Goal: Task Accomplishment & Management: Use online tool/utility

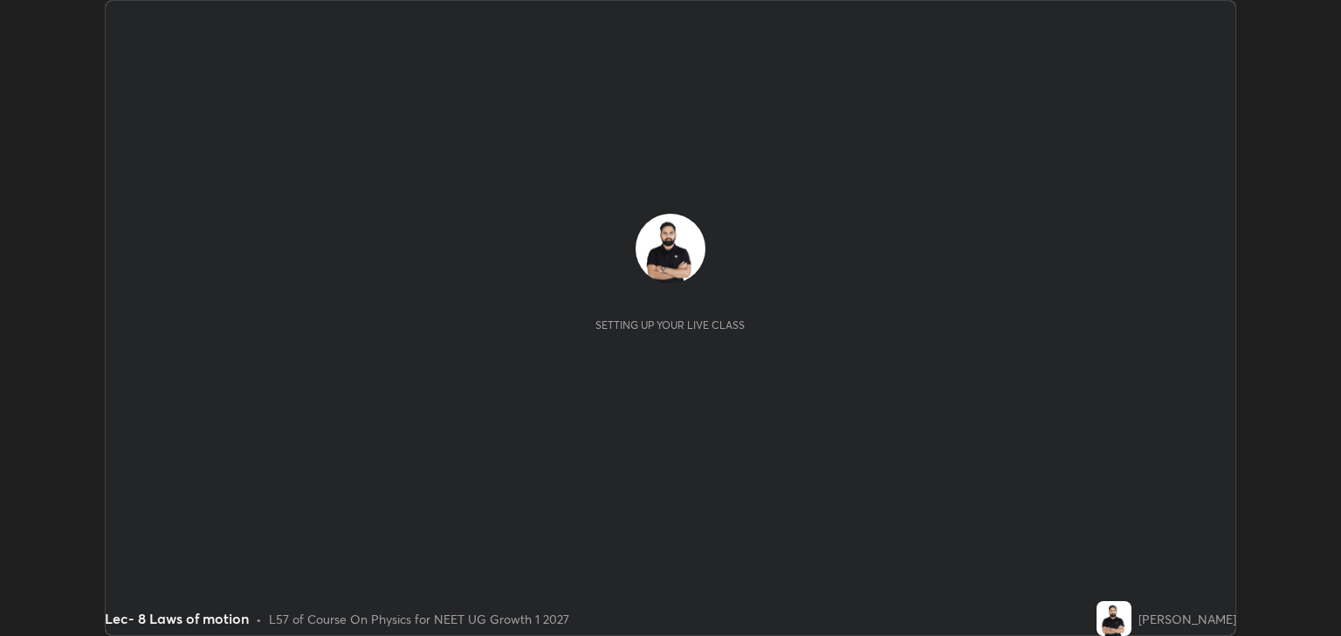
scroll to position [636, 1340]
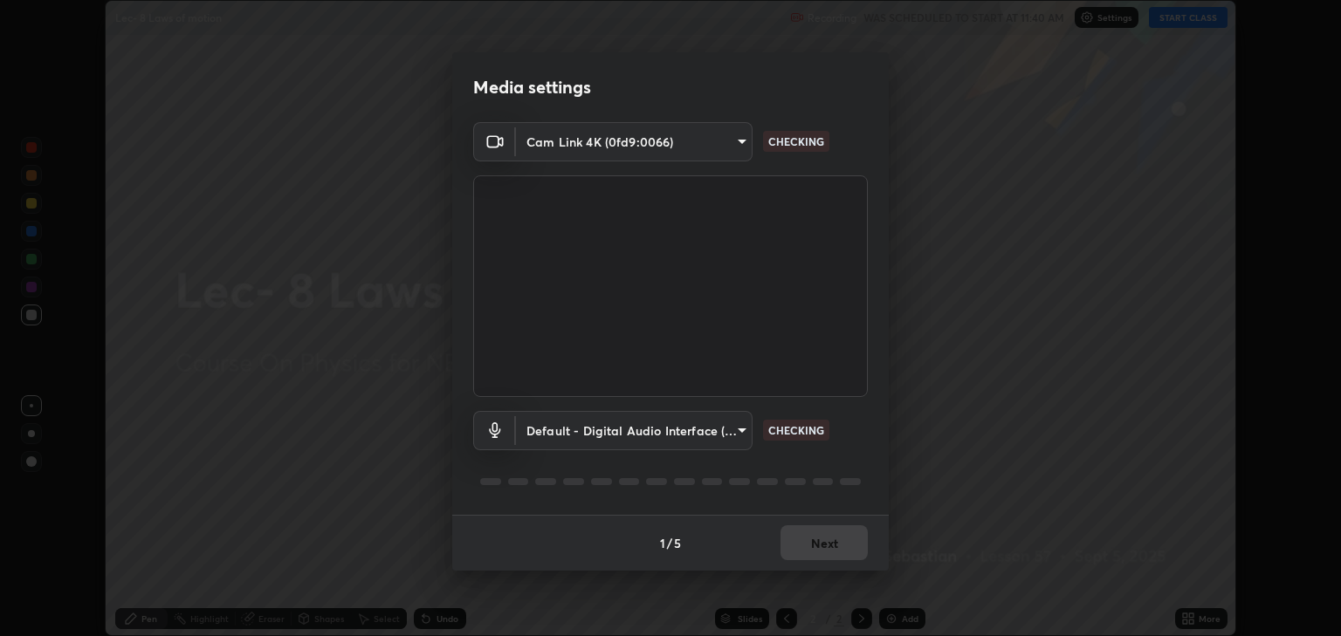
type input "6889e5757fad77820649456bc3a7e4ae290f4e048e3f3cb88d02d5782dedffd8"
type input "default"
click at [826, 542] on button "Next" at bounding box center [823, 543] width 87 height 35
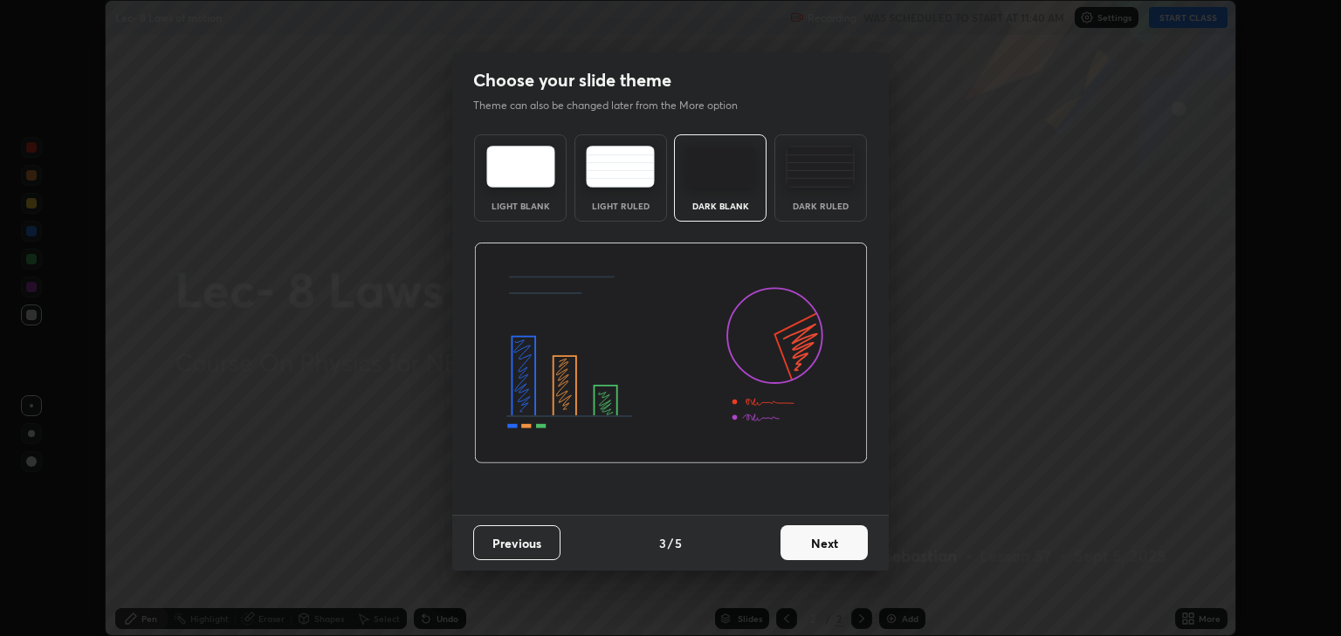
click at [825, 539] on button "Next" at bounding box center [823, 543] width 87 height 35
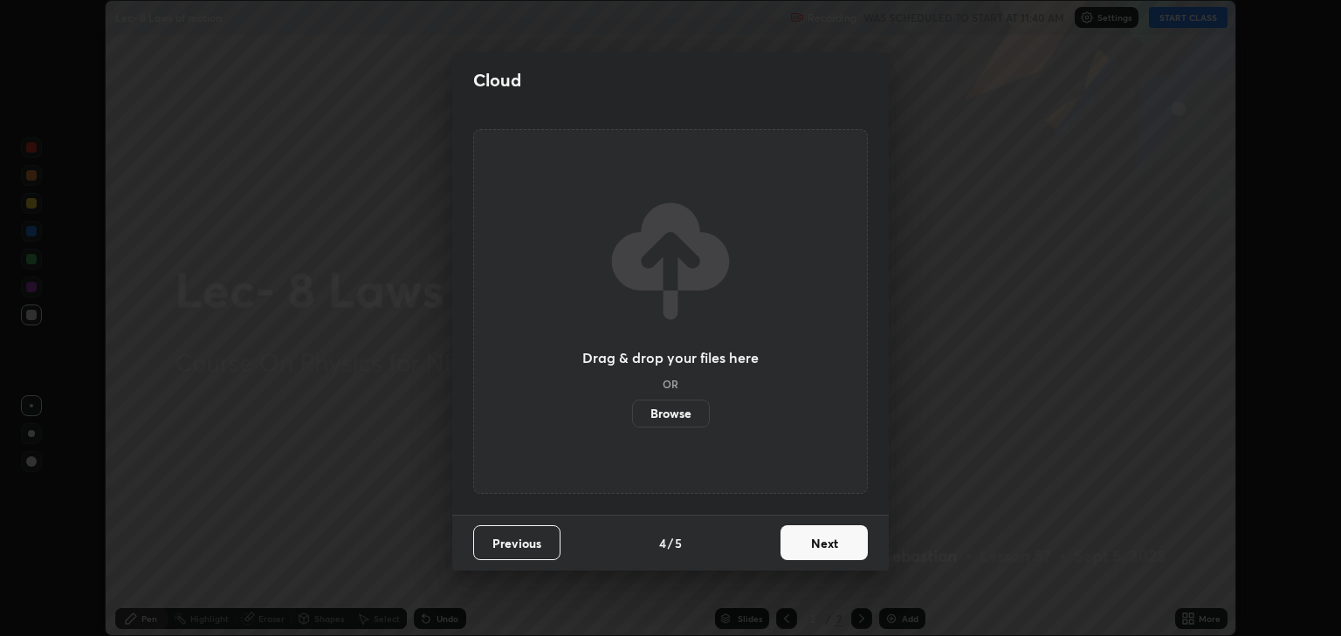
click at [826, 543] on button "Next" at bounding box center [823, 543] width 87 height 35
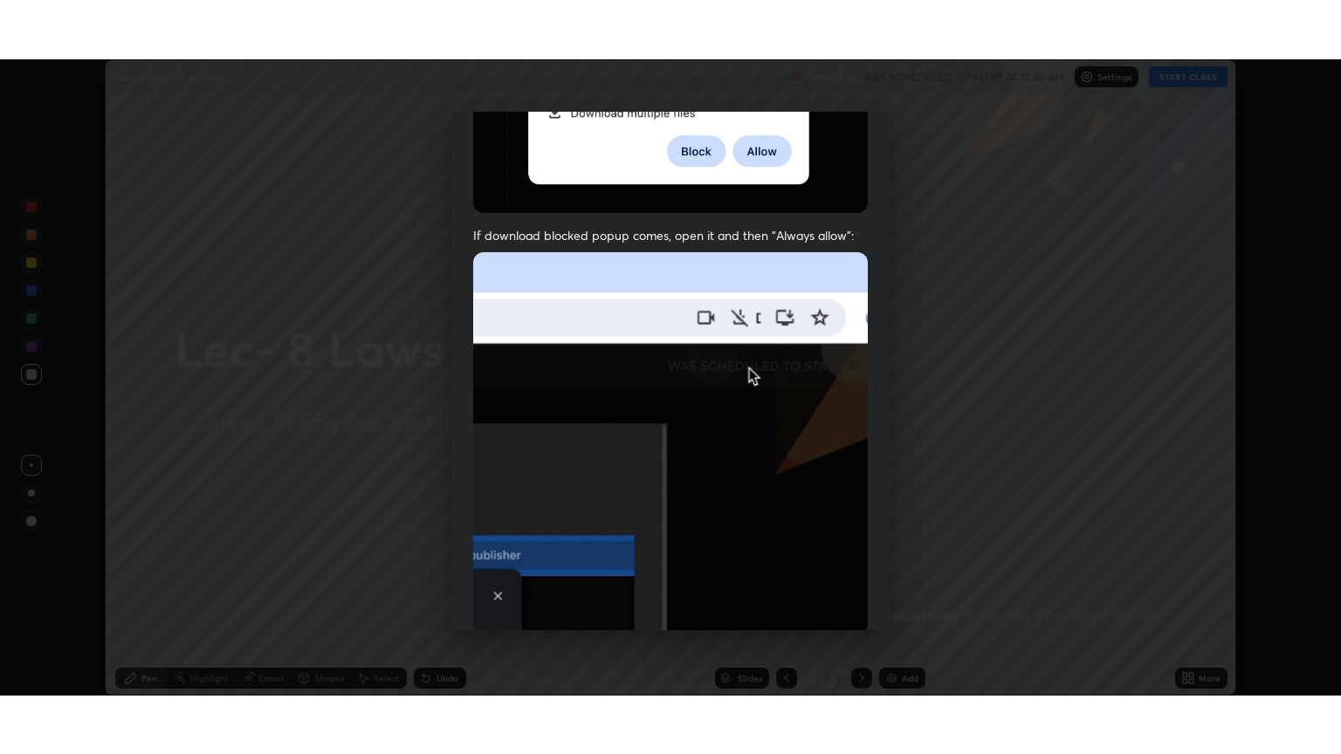
scroll to position [354, 0]
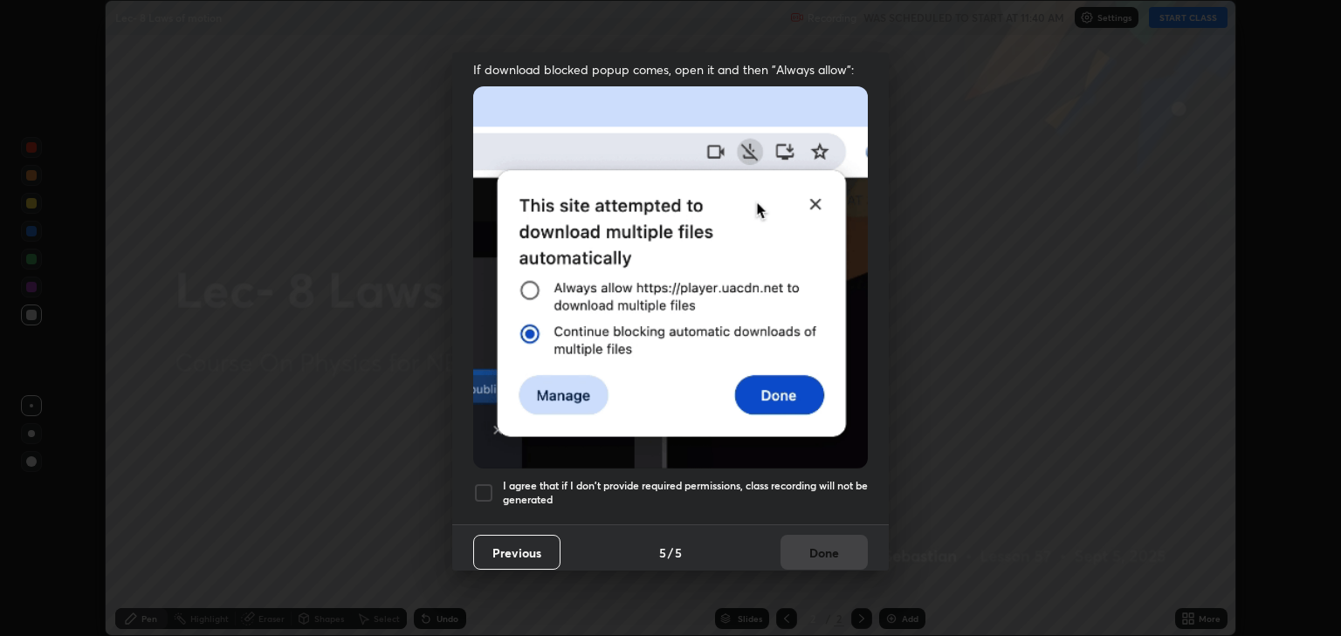
click at [484, 491] on div at bounding box center [483, 493] width 21 height 21
click at [807, 545] on button "Done" at bounding box center [823, 552] width 87 height 35
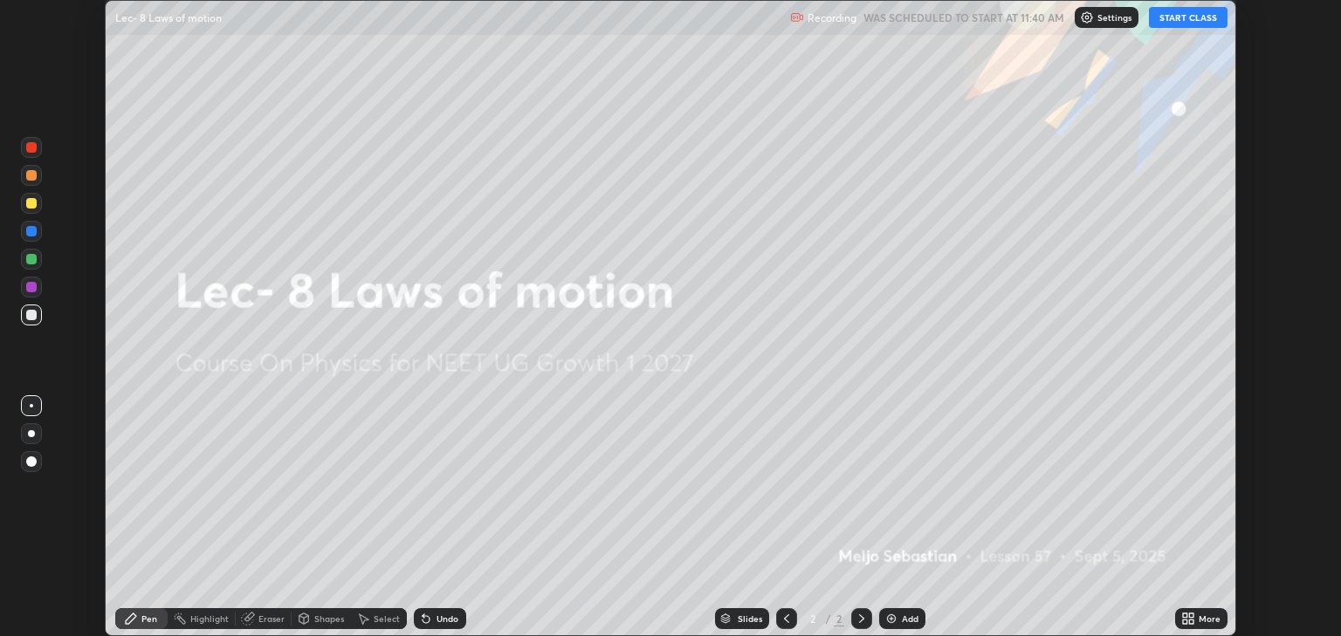
click at [1176, 21] on button "START CLASS" at bounding box center [1188, 17] width 79 height 21
click at [1191, 615] on icon at bounding box center [1191, 616] width 4 height 4
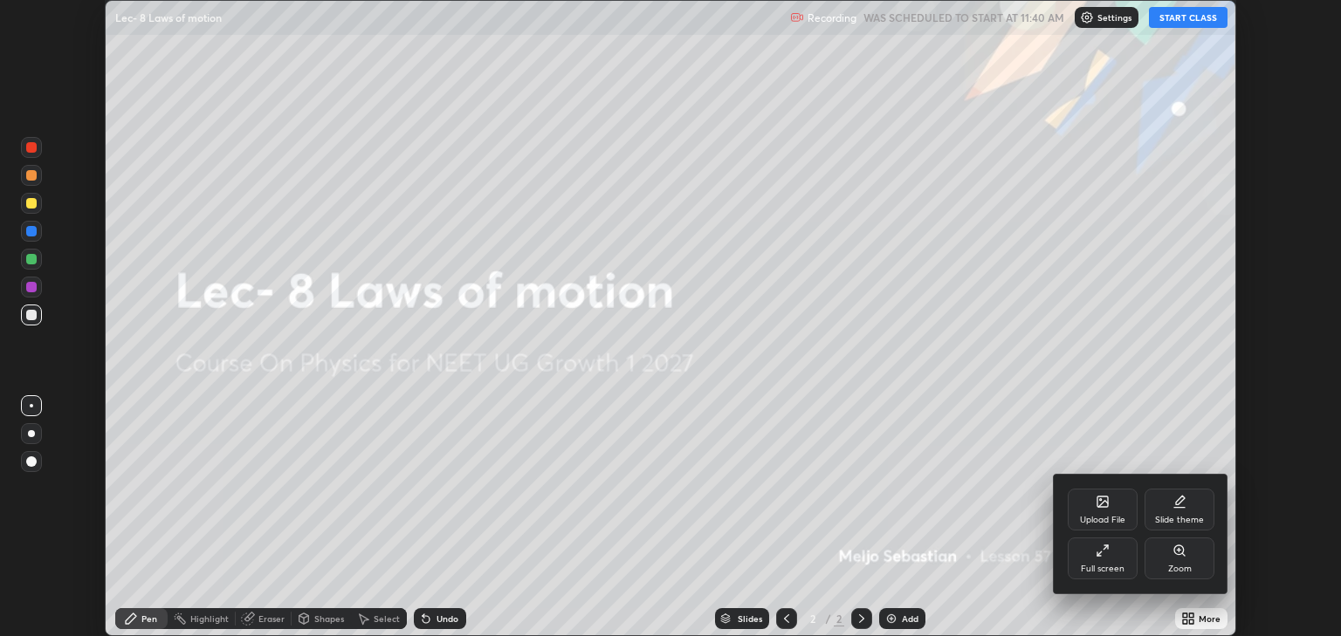
click at [1110, 554] on div "Full screen" at bounding box center [1103, 559] width 70 height 42
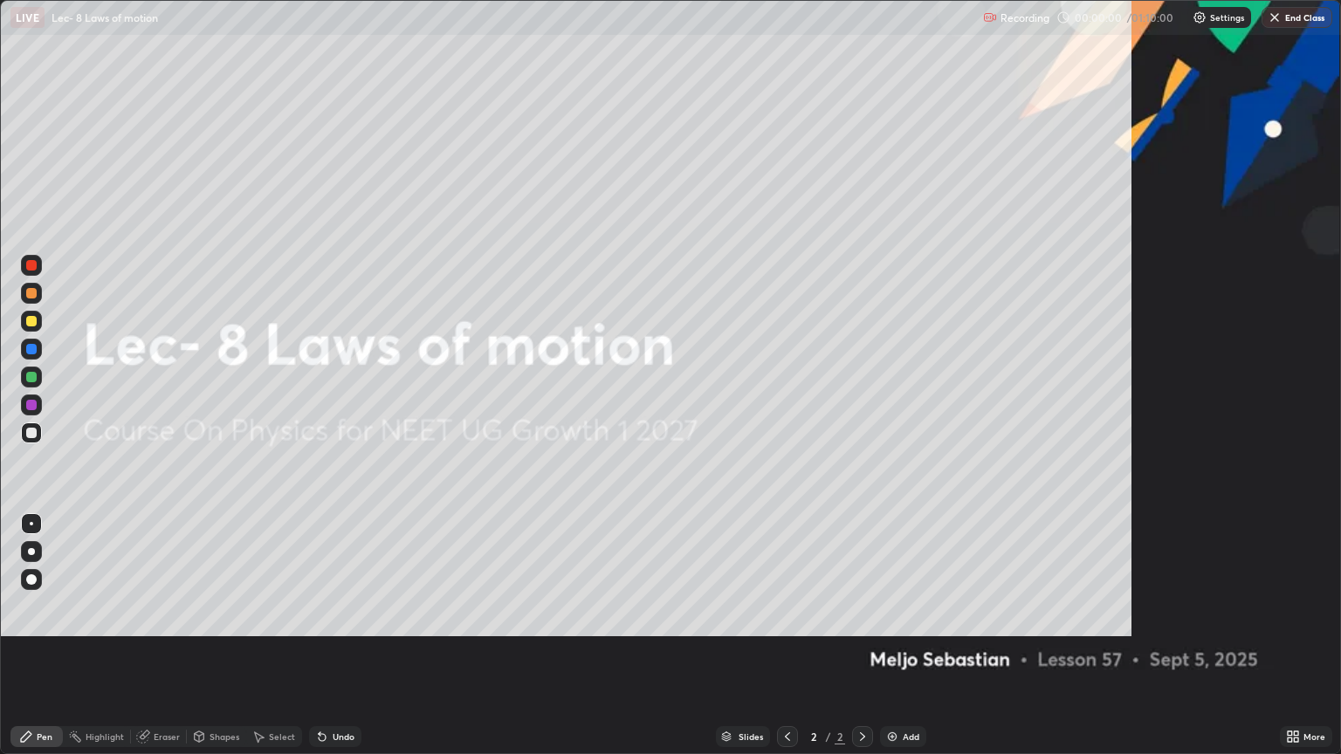
scroll to position [754, 1341]
